Goal: Find specific page/section: Find specific page/section

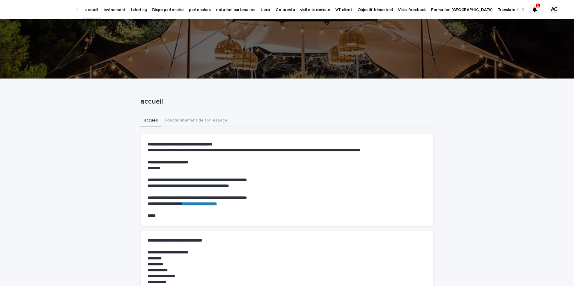
click at [116, 12] on p "événement" at bounding box center [114, 6] width 22 height 13
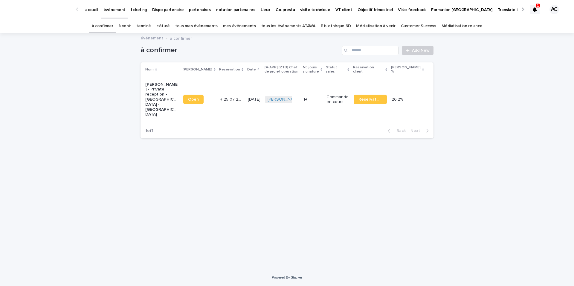
click at [305, 28] on link "tous les événements ATAWA" at bounding box center [288, 26] width 54 height 14
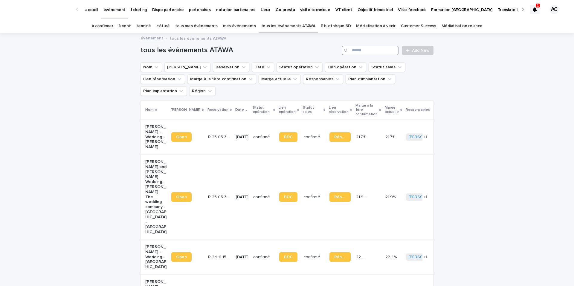
click at [375, 50] on input "Search" at bounding box center [369, 51] width 57 height 10
paste input "**********"
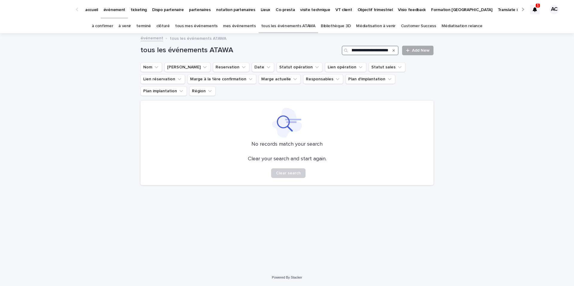
drag, startPoint x: 370, startPoint y: 50, endPoint x: 425, endPoint y: 48, distance: 55.0
click at [425, 48] on div "**********" at bounding box center [286, 51] width 293 height 10
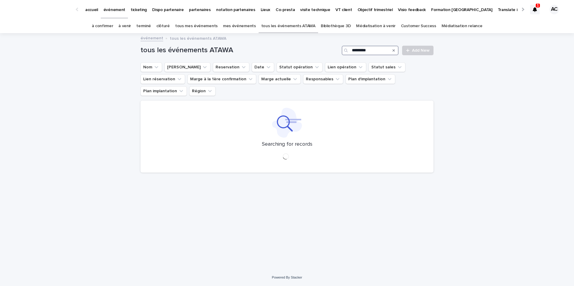
type input "*********"
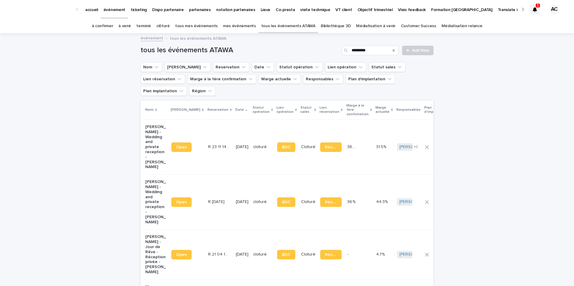
click at [392, 50] on div "Search" at bounding box center [394, 51] width 10 height 10
click at [390, 52] on div "Search" at bounding box center [394, 51] width 10 height 10
click at [392, 51] on div "Search" at bounding box center [394, 51] width 10 height 10
click at [379, 50] on input "*********" at bounding box center [369, 51] width 57 height 10
click at [393, 50] on icon "Search" at bounding box center [393, 50] width 2 height 2
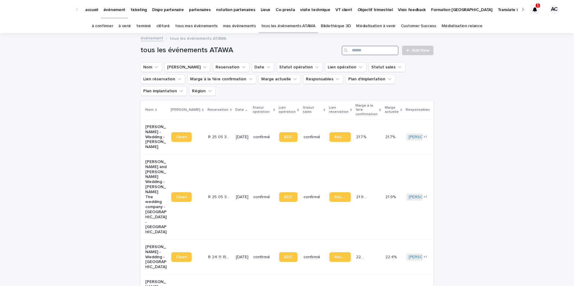
click at [378, 50] on input "Search" at bounding box center [369, 51] width 57 height 10
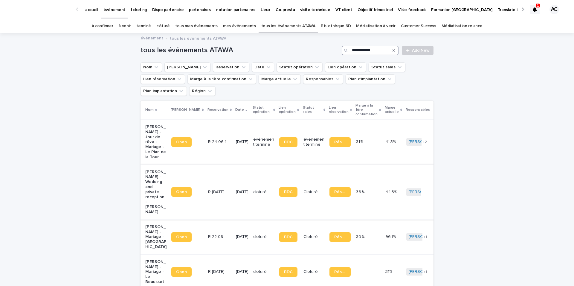
type input "**********"
click at [154, 176] on p "[PERSON_NAME] - Wedding and private reception - [PERSON_NAME]" at bounding box center [155, 192] width 21 height 45
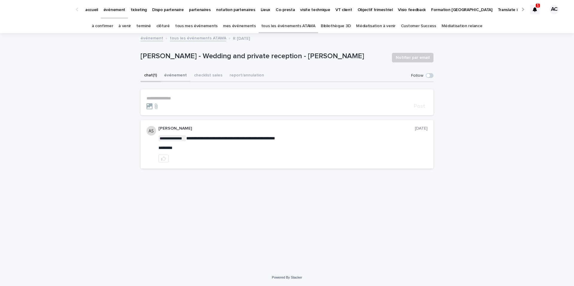
click at [172, 74] on button "événement" at bounding box center [175, 76] width 30 height 13
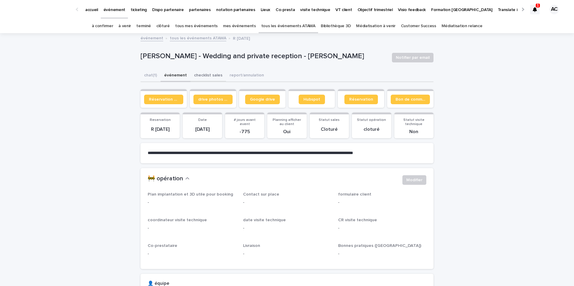
click at [200, 72] on button "checklist sales" at bounding box center [208, 76] width 36 height 13
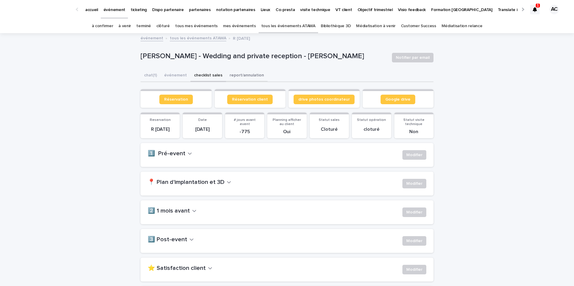
click at [248, 71] on button "report/annulation" at bounding box center [247, 76] width 42 height 13
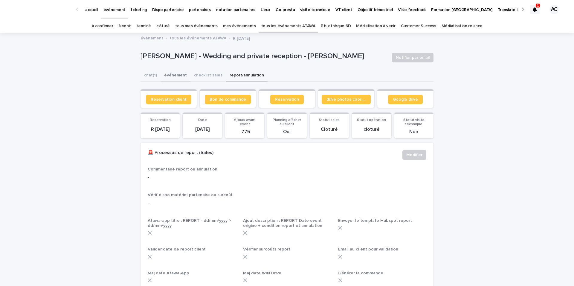
click at [177, 76] on button "événement" at bounding box center [175, 76] width 30 height 13
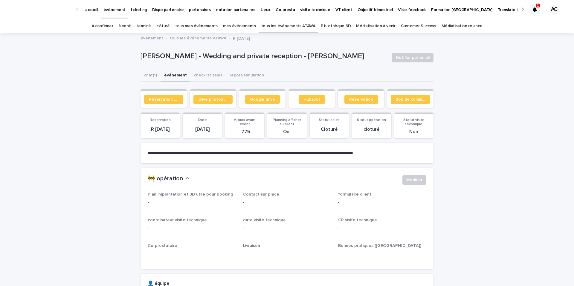
click at [212, 101] on span "drive photos coordinateur" at bounding box center [213, 99] width 30 height 4
click at [212, 78] on button "checklist sales" at bounding box center [208, 76] width 36 height 13
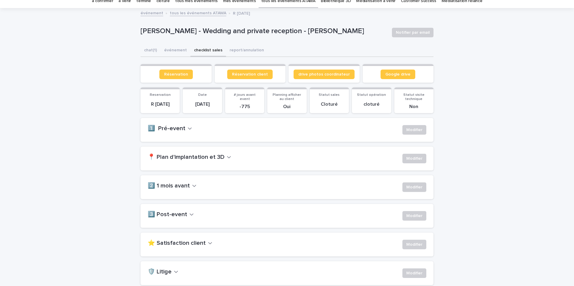
scroll to position [25, 0]
click at [189, 132] on div "1️⃣ Pré-event Modifier" at bounding box center [287, 130] width 278 height 10
click at [183, 131] on button "1️⃣ Pré-event" at bounding box center [170, 128] width 44 height 7
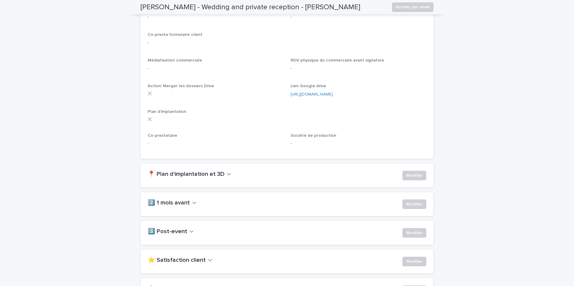
scroll to position [198, 0]
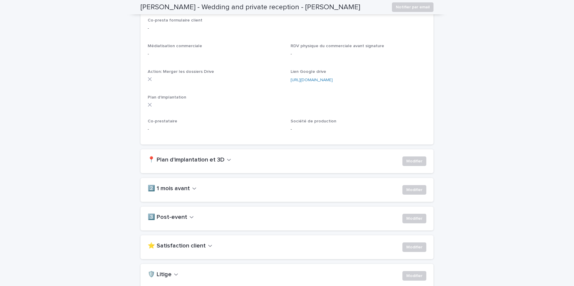
click at [212, 166] on div "📍 Plan d'implantation et 3D Modifier" at bounding box center [286, 161] width 293 height 24
click at [212, 162] on h2 "📍 Plan d'implantation et 3D" at bounding box center [186, 160] width 77 height 7
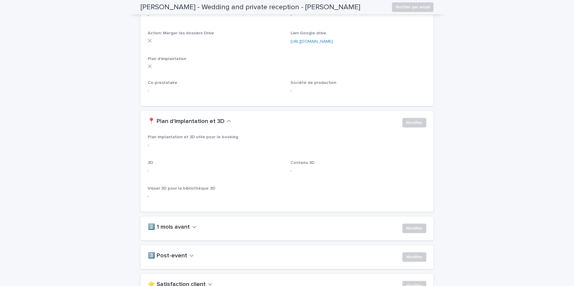
click at [183, 224] on h2 "2️⃣ 1 mois avant" at bounding box center [169, 227] width 42 height 7
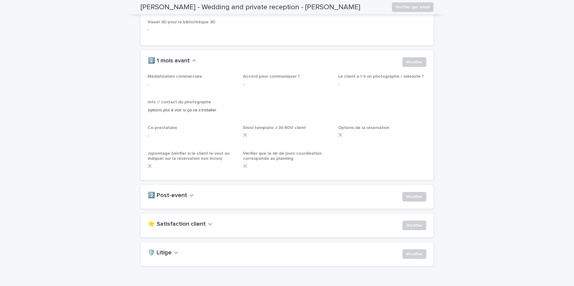
scroll to position [435, 0]
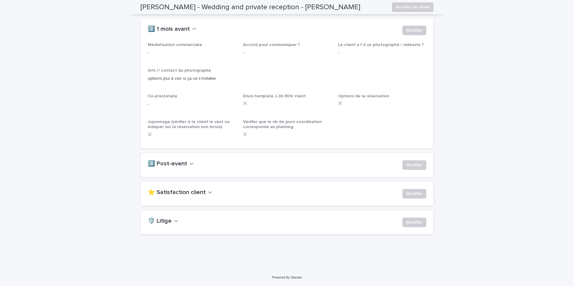
click at [172, 165] on h2 "3️⃣ Post-event" at bounding box center [167, 163] width 39 height 7
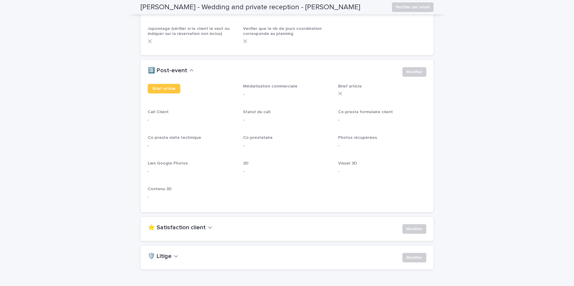
scroll to position [541, 0]
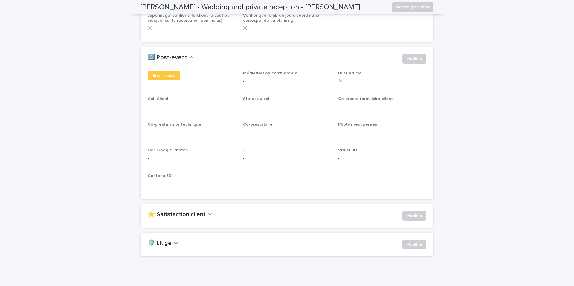
click at [188, 211] on div "⭐ Satisfaction client Modifier" at bounding box center [286, 216] width 293 height 24
click at [183, 214] on h2 "⭐ Satisfaction client" at bounding box center [177, 214] width 58 height 7
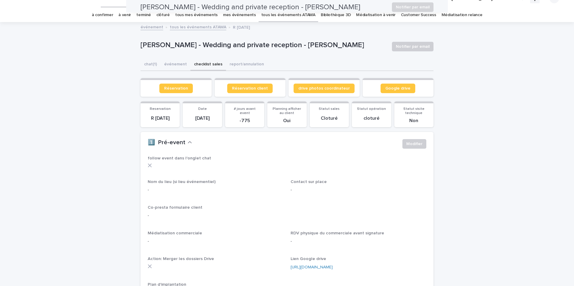
scroll to position [0, 0]
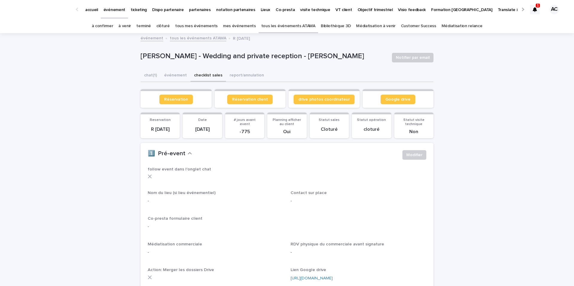
click at [532, 9] on icon at bounding box center [534, 9] width 4 height 5
